Goal: Navigation & Orientation: Find specific page/section

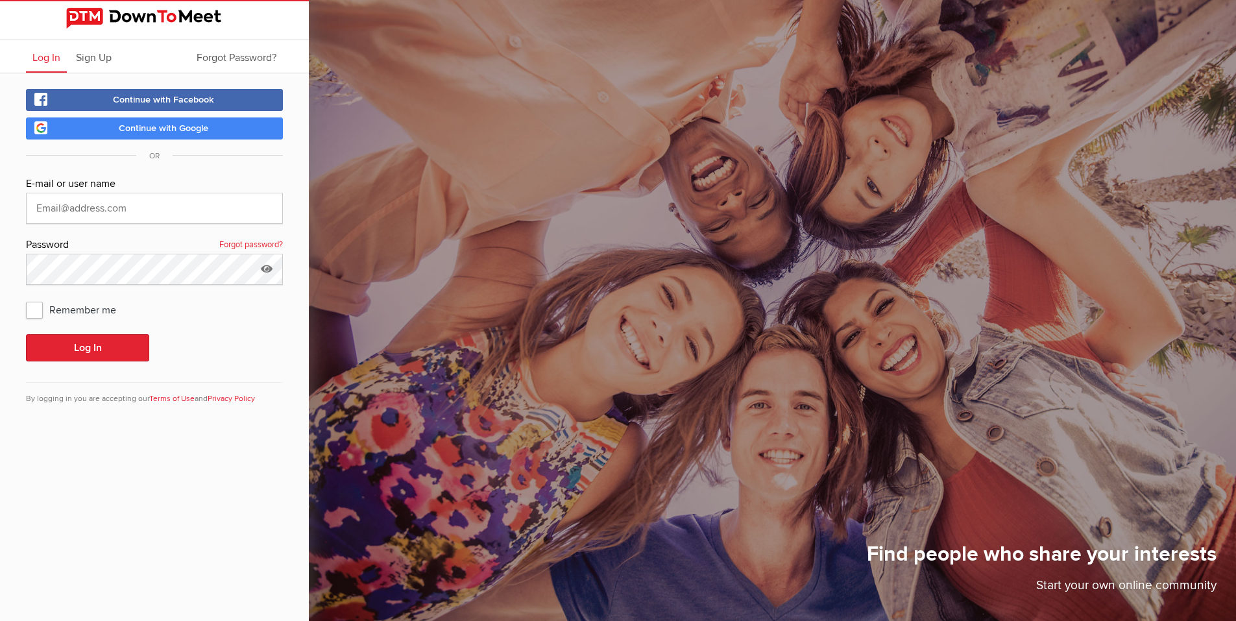
type input "[EMAIL_ADDRESS][DOMAIN_NAME]"
click at [33, 306] on span "Remember me" at bounding box center [77, 309] width 103 height 23
click at [26, 298] on input "Remember me" at bounding box center [25, 297] width 1 height 1
checkbox input "true"
click at [104, 347] on button "Log In" at bounding box center [87, 347] width 123 height 27
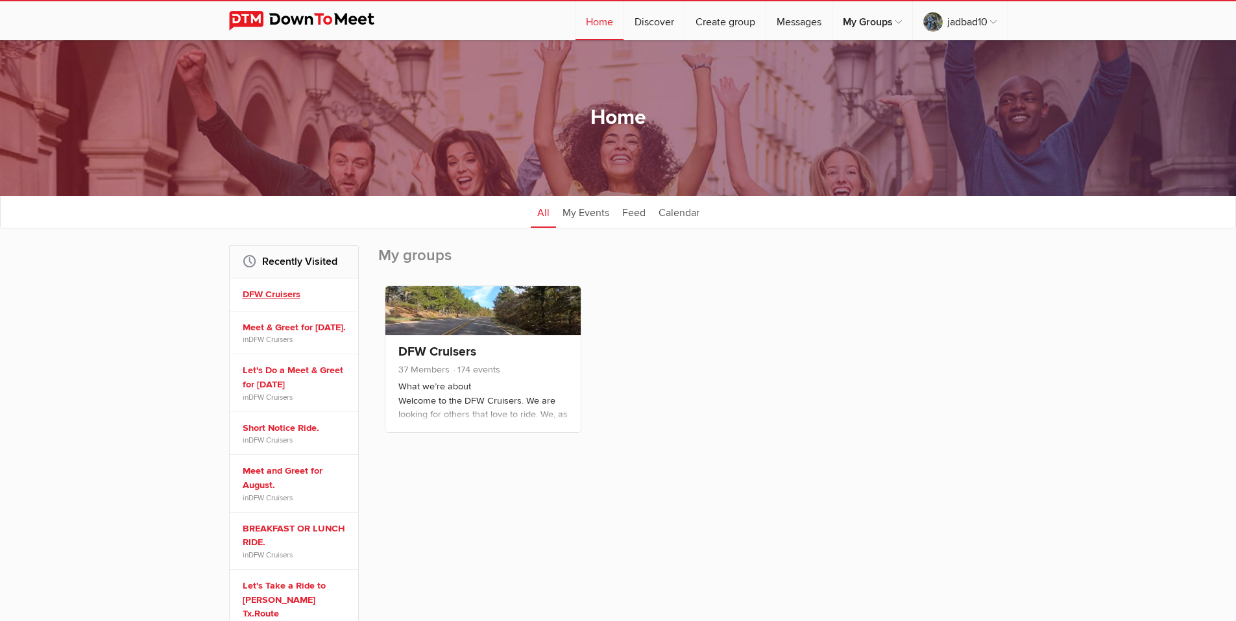
click at [279, 297] on link "DFW Cruisers" at bounding box center [296, 294] width 106 height 14
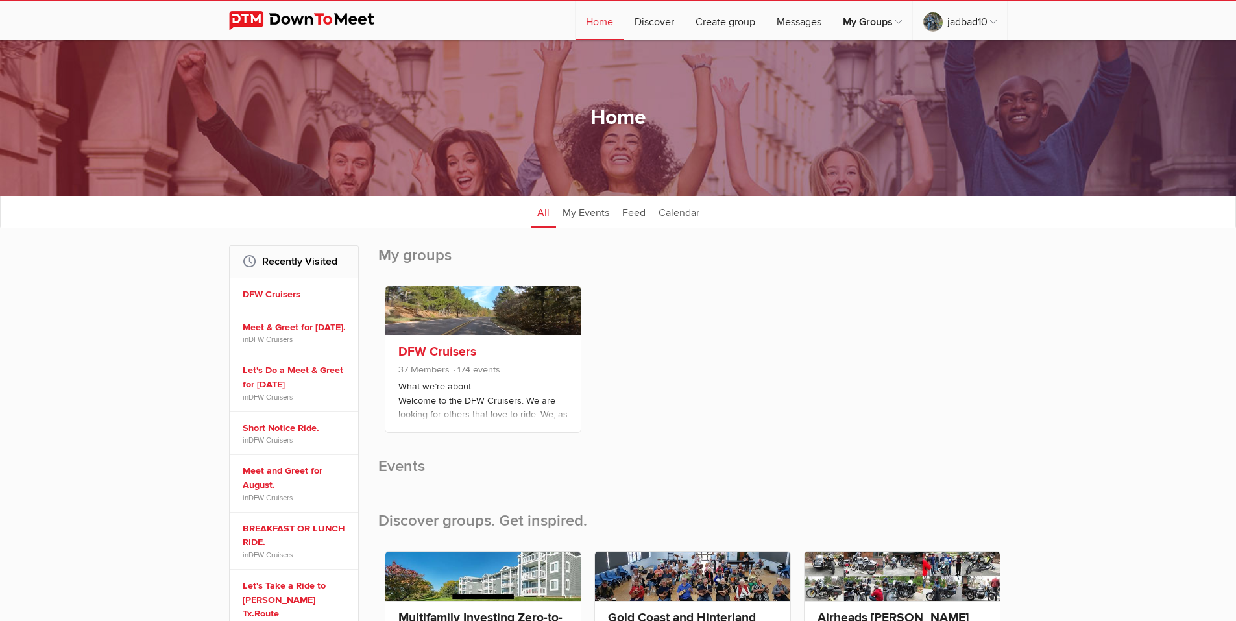
click at [458, 400] on p "What we’re about Welcome to the DFW Cruisers. We are looking for others that lo…" at bounding box center [482, 412] width 169 height 65
